Goal: Task Accomplishment & Management: Use online tool/utility

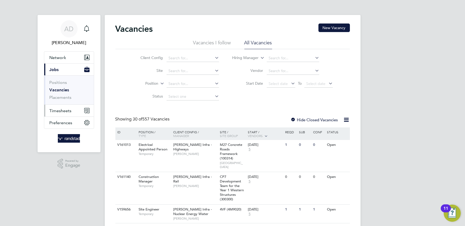
click at [66, 112] on span "Timesheets" at bounding box center [61, 110] width 22 height 5
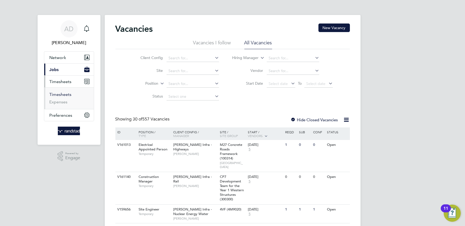
click at [63, 95] on link "Timesheets" at bounding box center [61, 94] width 22 height 5
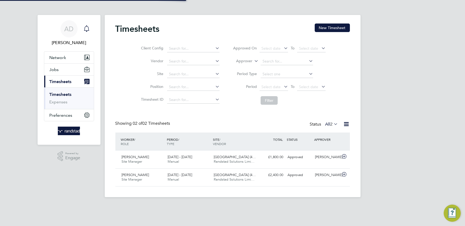
scroll to position [13, 46]
click at [83, 32] on div "Main navigation" at bounding box center [86, 28] width 11 height 11
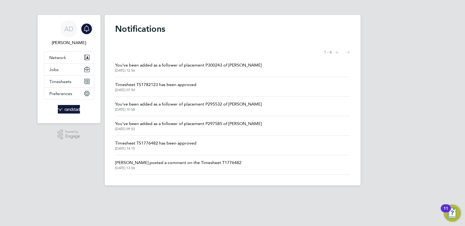
click at [175, 68] on span "You've been added as a follower of placement P300243 of [PERSON_NAME]" at bounding box center [188, 65] width 147 height 6
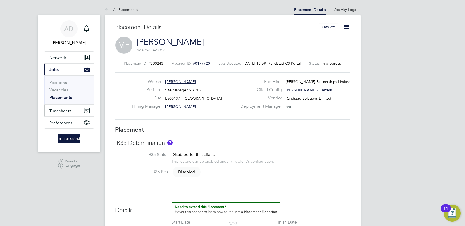
click at [67, 112] on span "Timesheets" at bounding box center [61, 110] width 22 height 5
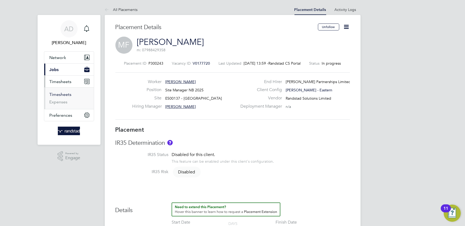
click at [69, 94] on link "Timesheets" at bounding box center [61, 94] width 22 height 5
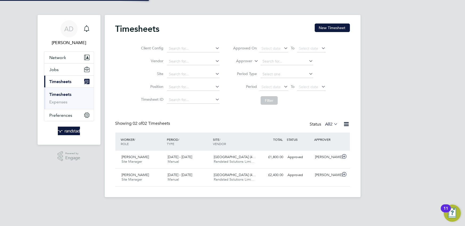
scroll to position [13, 46]
click at [253, 61] on icon at bounding box center [253, 59] width 0 height 5
click at [243, 68] on li "Worker" at bounding box center [240, 67] width 26 height 7
click at [271, 61] on input at bounding box center [287, 61] width 53 height 7
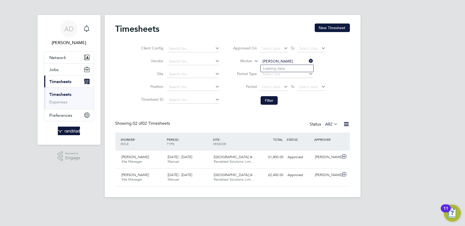
type input "[PERSON_NAME]"
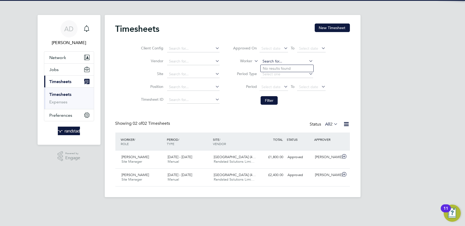
click at [276, 61] on input at bounding box center [287, 61] width 53 height 7
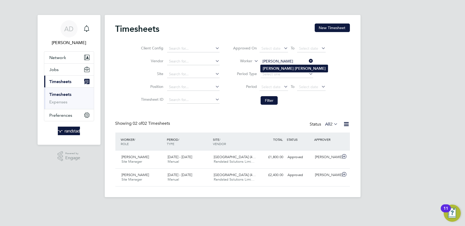
click at [295, 69] on b "[PERSON_NAME]" at bounding box center [310, 68] width 31 height 5
type input "[PERSON_NAME]"
click at [274, 100] on button "Filter" at bounding box center [269, 100] width 17 height 9
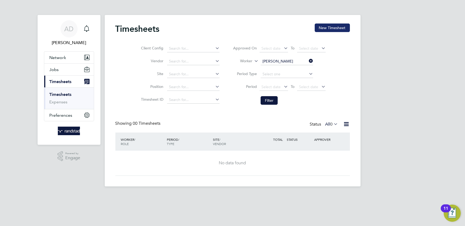
click at [330, 31] on button "New Timesheet" at bounding box center [332, 27] width 35 height 9
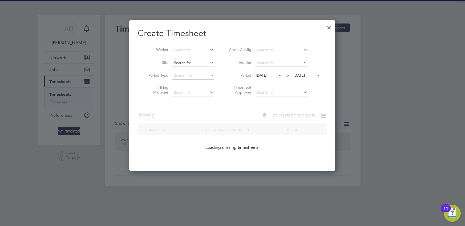
scroll to position [896, 206]
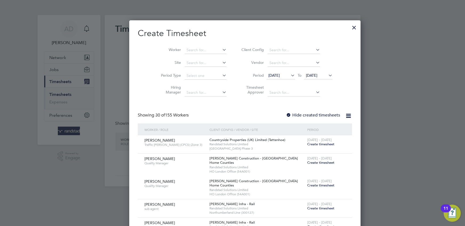
click at [286, 116] on label "Hide created timesheets" at bounding box center [313, 114] width 54 height 5
click at [186, 52] on input at bounding box center [206, 49] width 42 height 7
click at [206, 57] on b "[PERSON_NAME]" at bounding box center [221, 57] width 31 height 5
type input "[PERSON_NAME]"
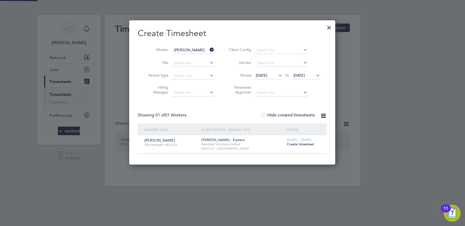
scroll to position [143, 206]
click at [332, 28] on div at bounding box center [329, 26] width 10 height 10
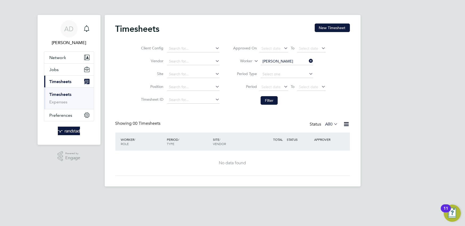
click at [230, 108] on div "Timesheets New Timesheet Client Config Vendor Site Position Timesheet ID Approv…" at bounding box center [232, 99] width 235 height 152
